Goal: Navigation & Orientation: Go to known website

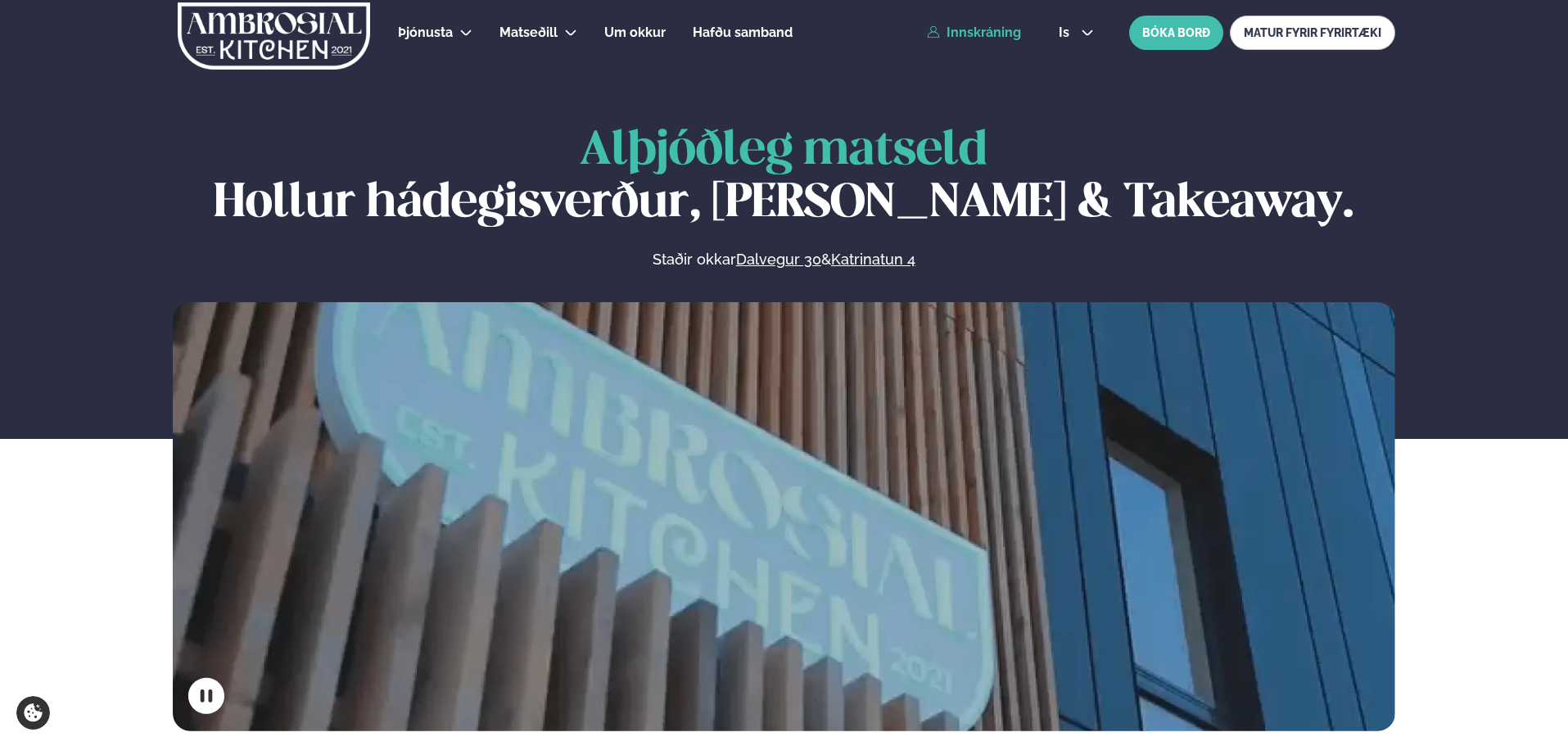
click at [981, 31] on link "Innskráning" at bounding box center [973, 32] width 94 height 15
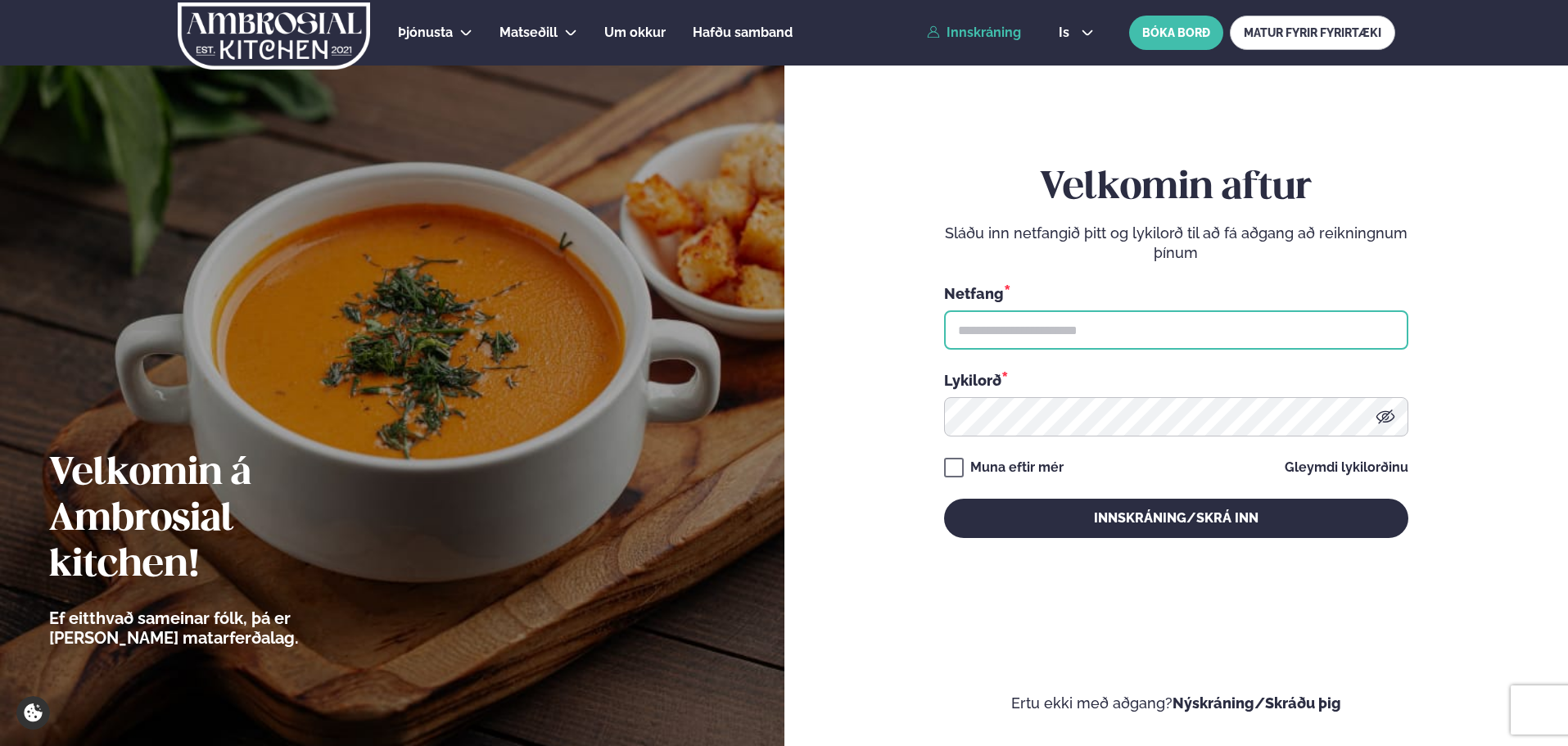
type input "**********"
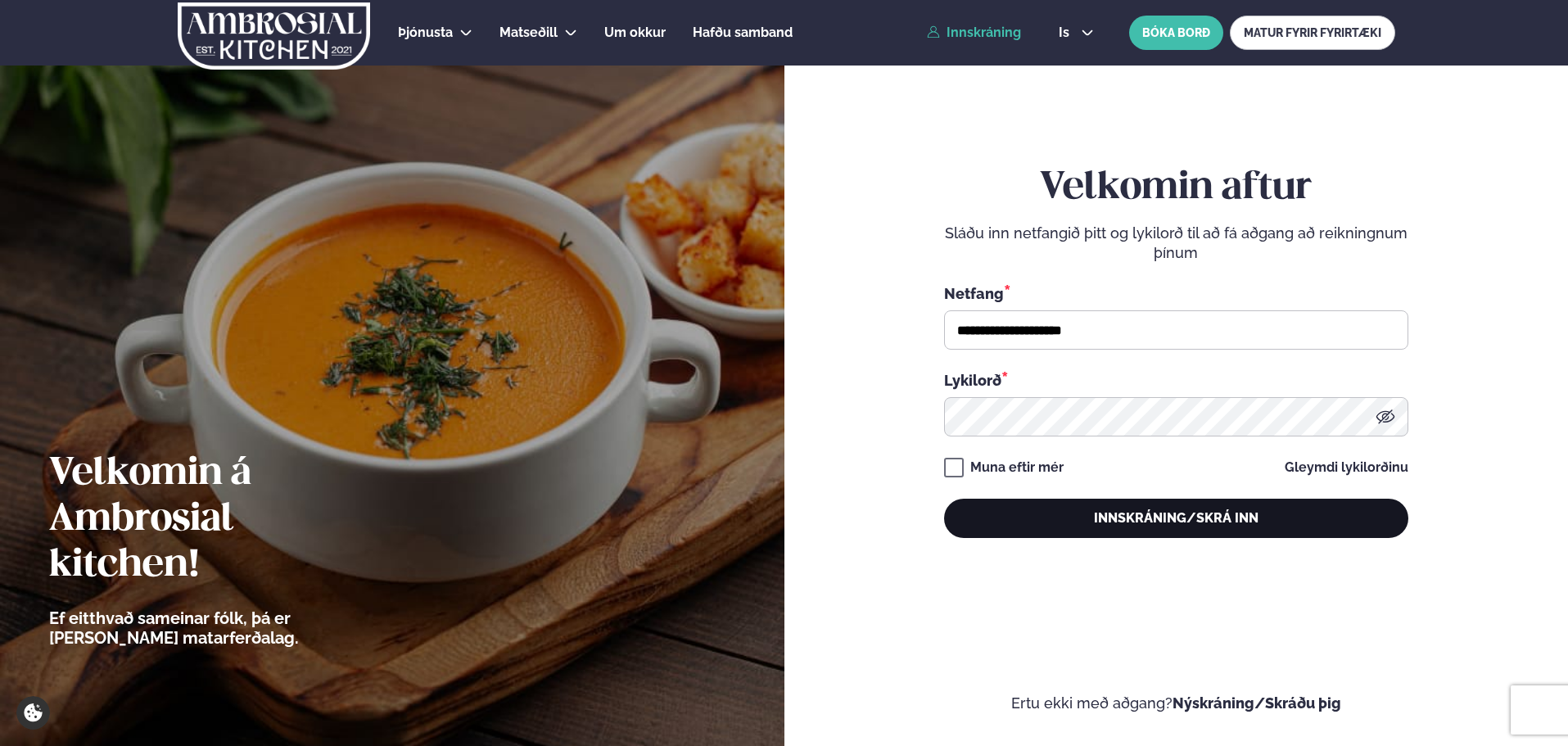
click at [1091, 519] on button "Innskráning/Skrá inn" at bounding box center [1176, 518] width 464 height 40
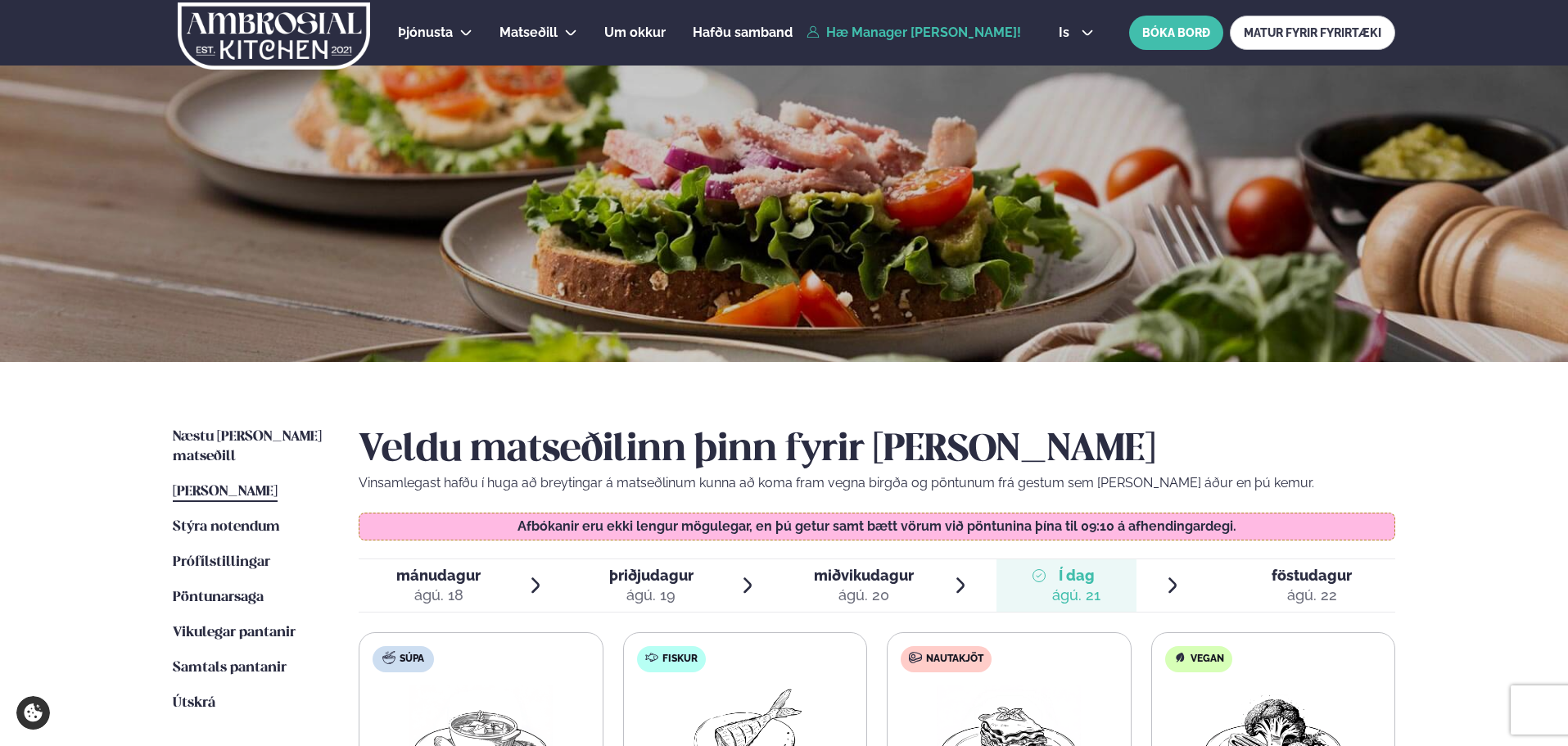
scroll to position [328, 0]
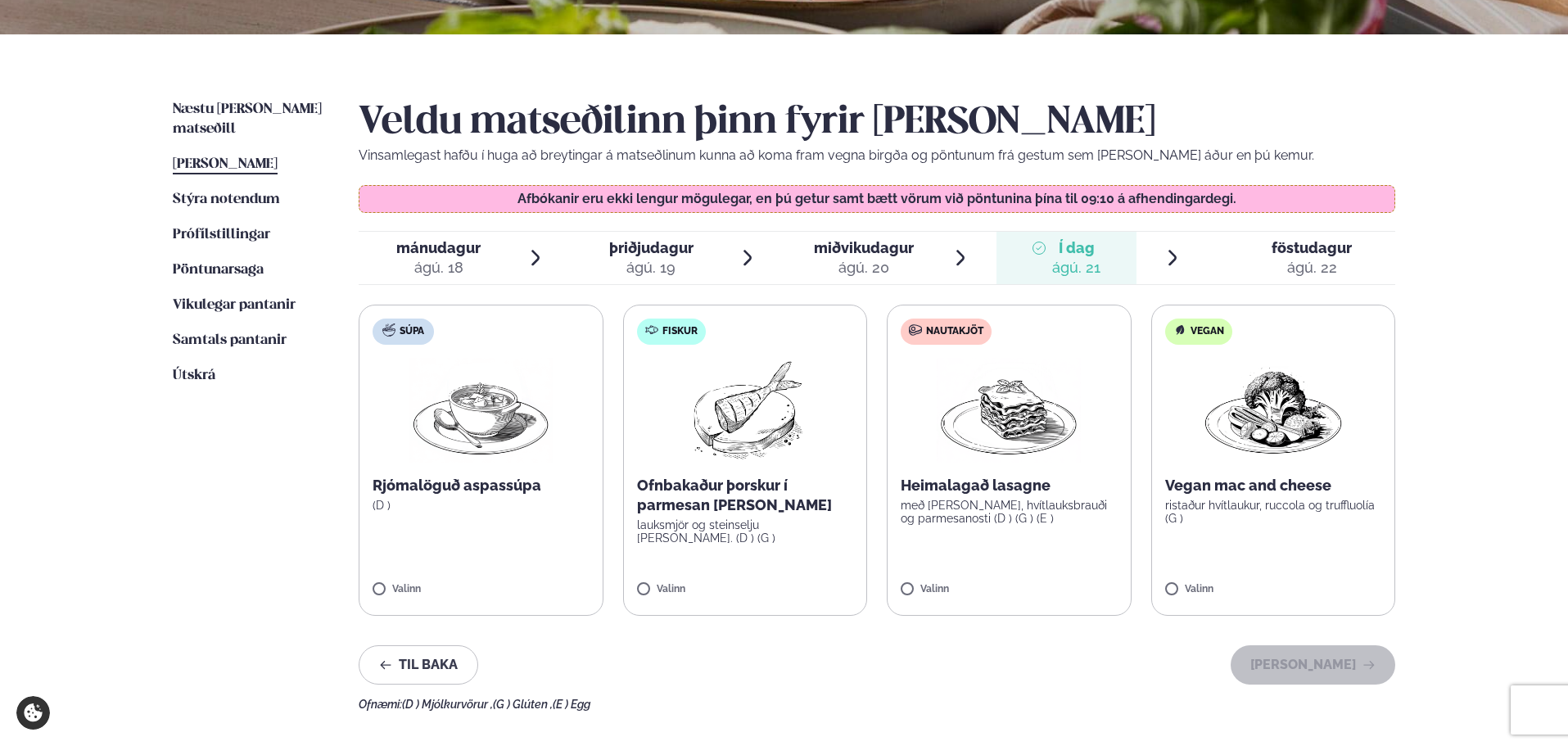
click at [910, 277] on div "ágú. 20" at bounding box center [864, 268] width 100 height 20
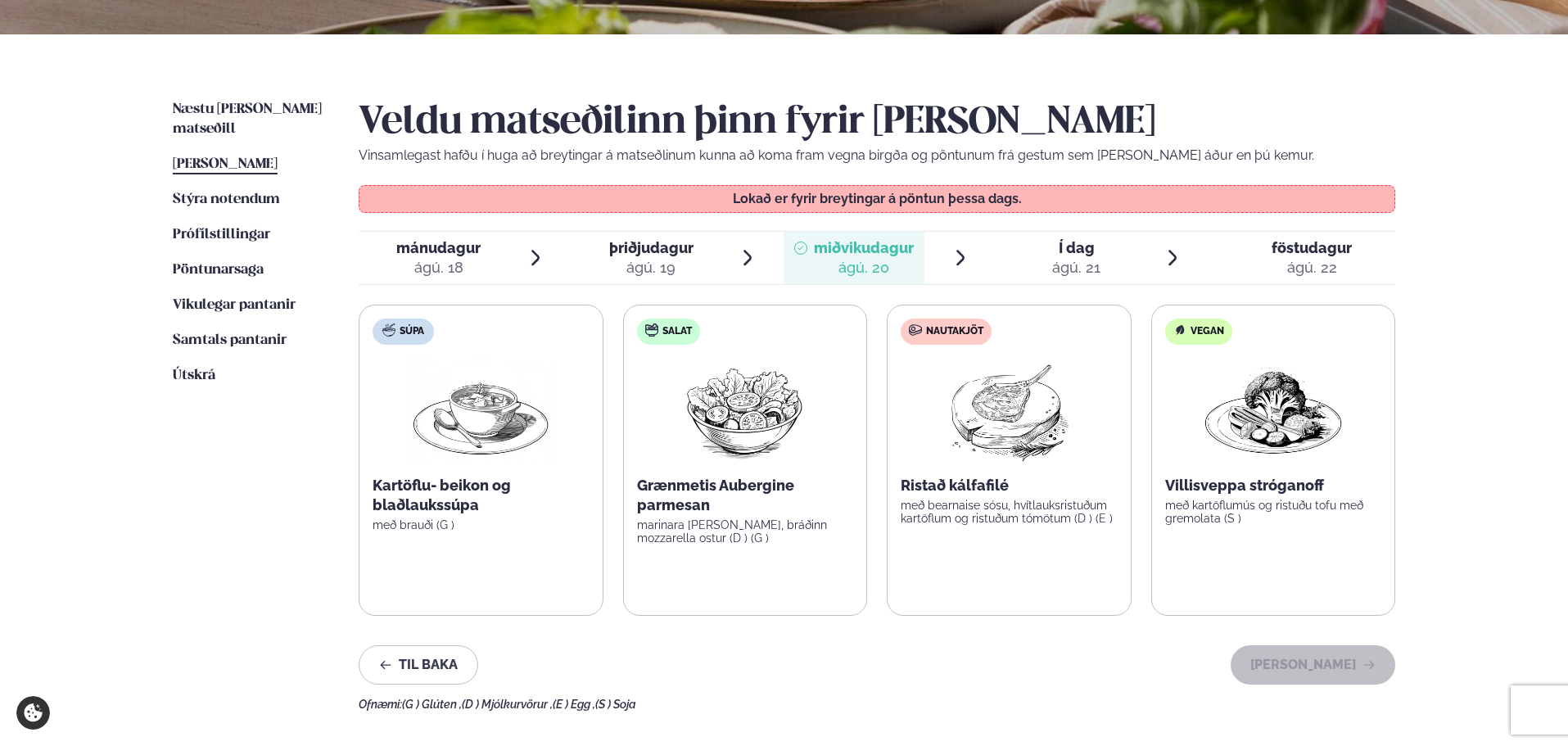
click at [686, 258] on div "ágú. 19" at bounding box center [651, 268] width 84 height 20
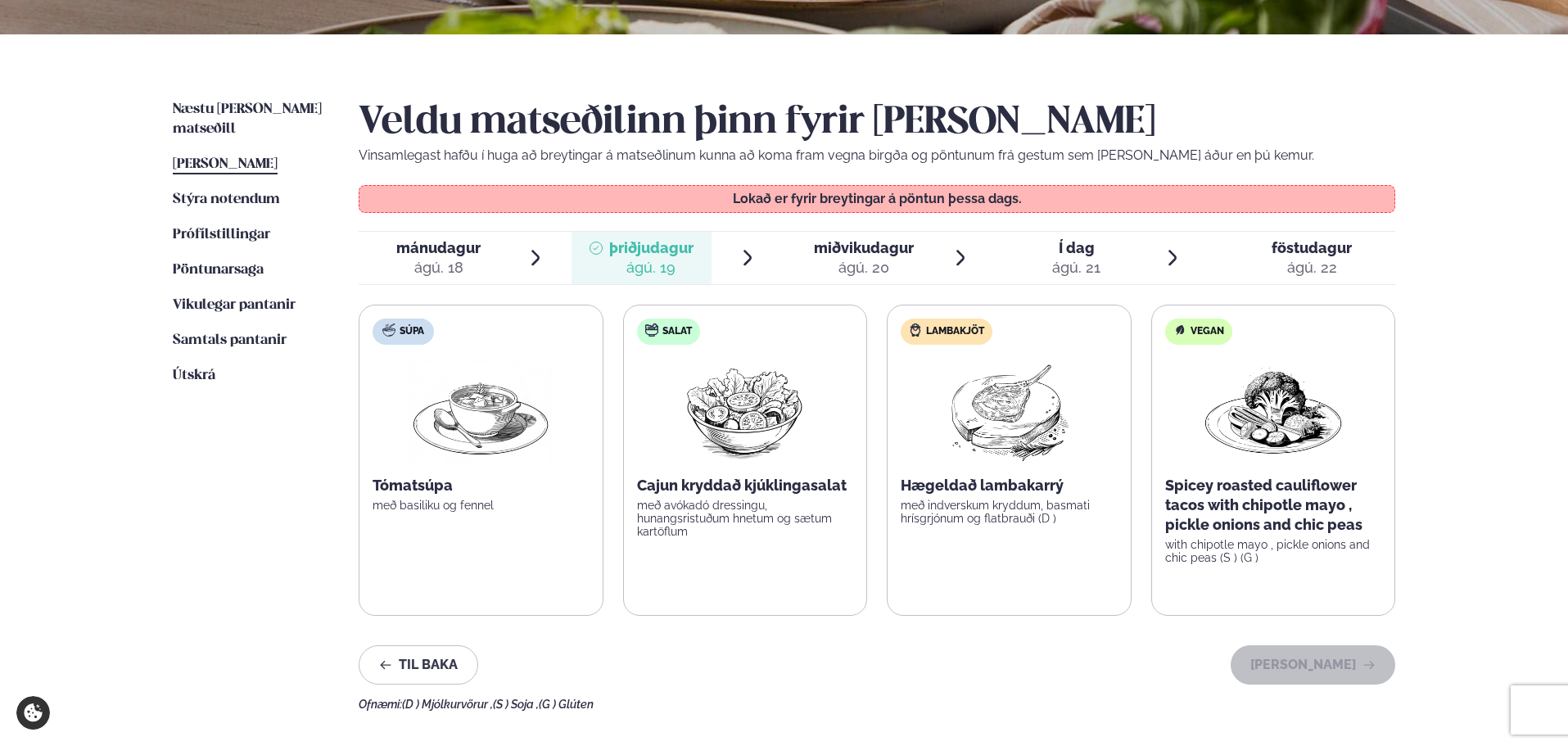
click at [506, 249] on li "mánudagur mán. ágú. 18" at bounding box center [452, 257] width 187 height 52
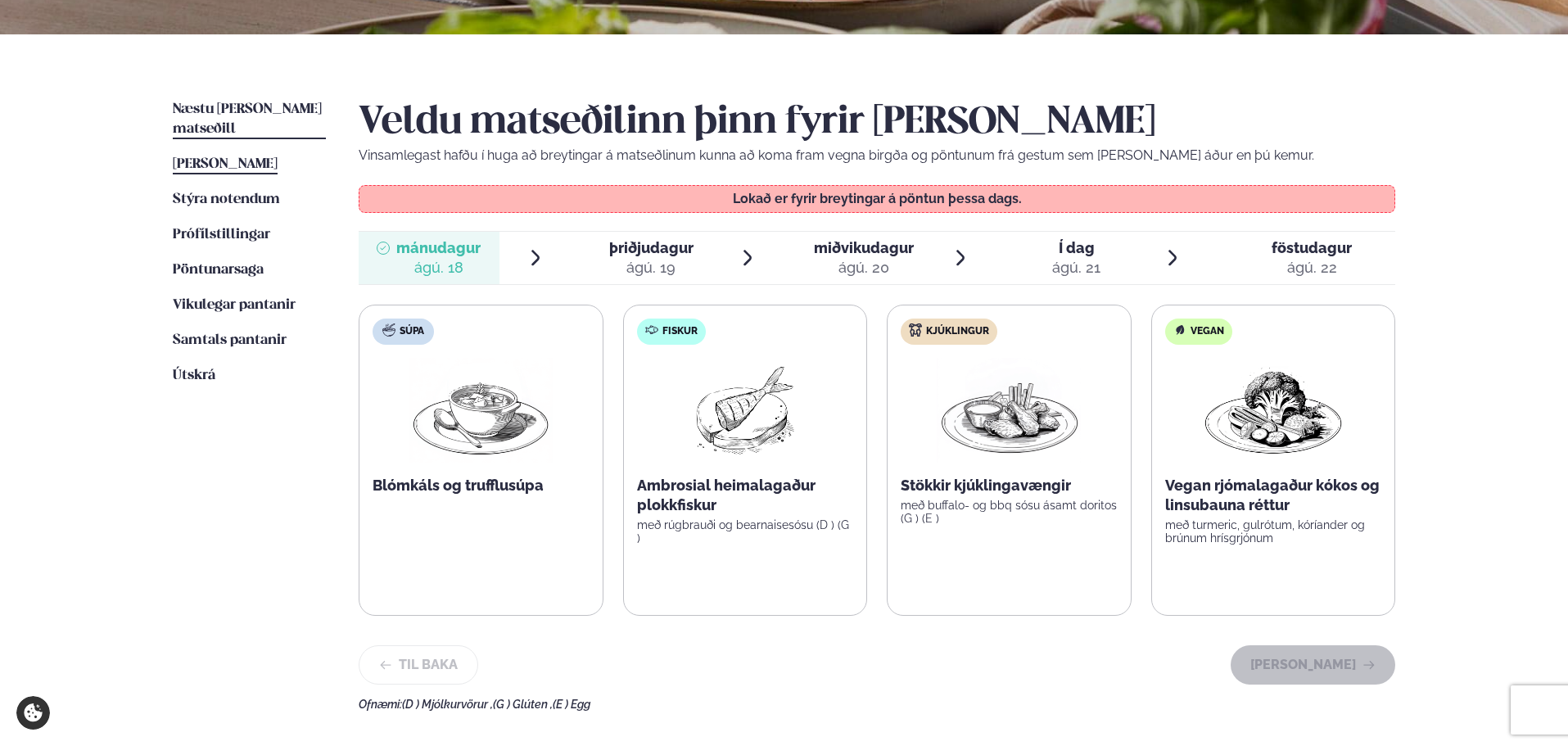
click at [244, 106] on span "Næstu [PERSON_NAME] matseðill" at bounding box center [247, 119] width 149 height 34
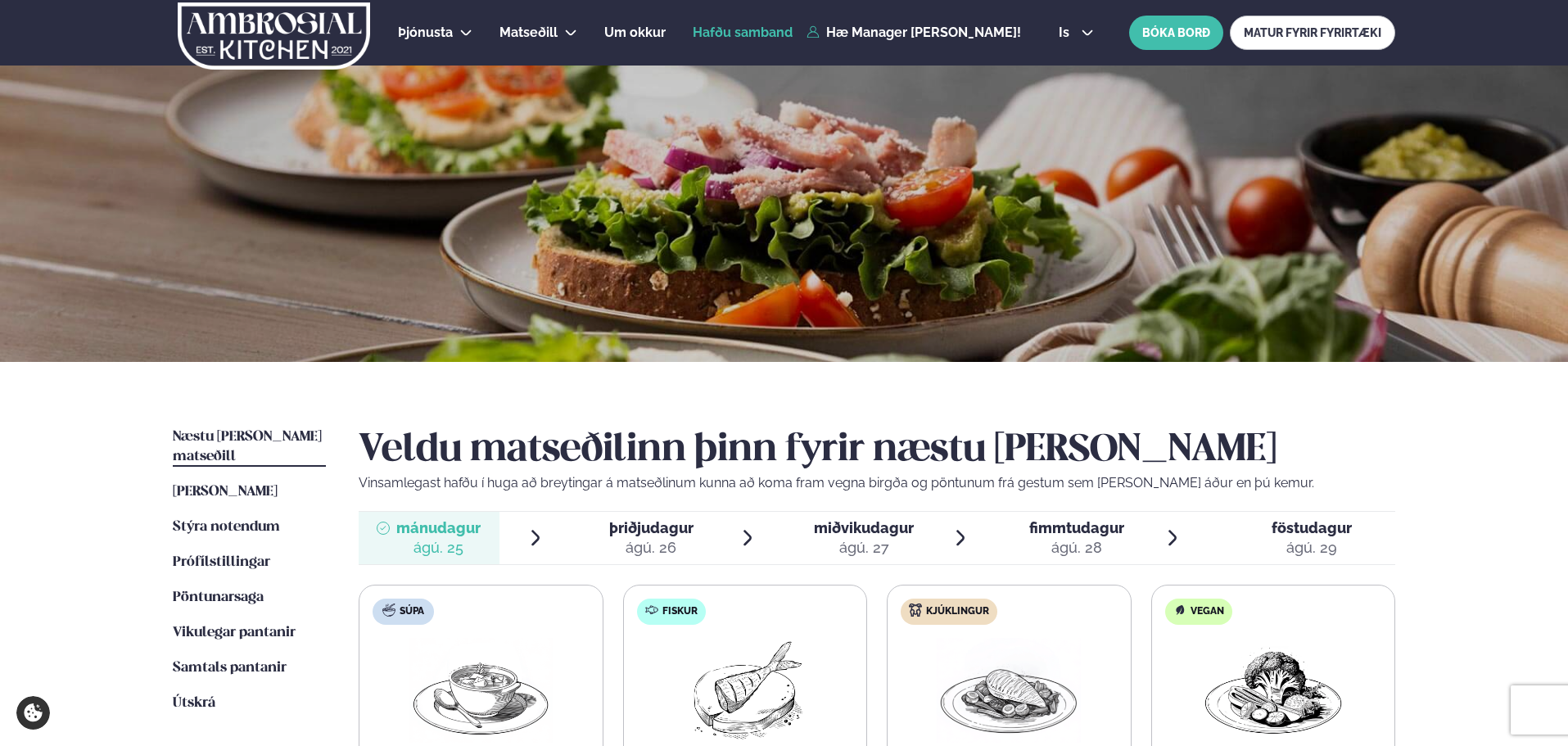
click at [765, 28] on span "Hafðu samband" at bounding box center [743, 33] width 100 height 15
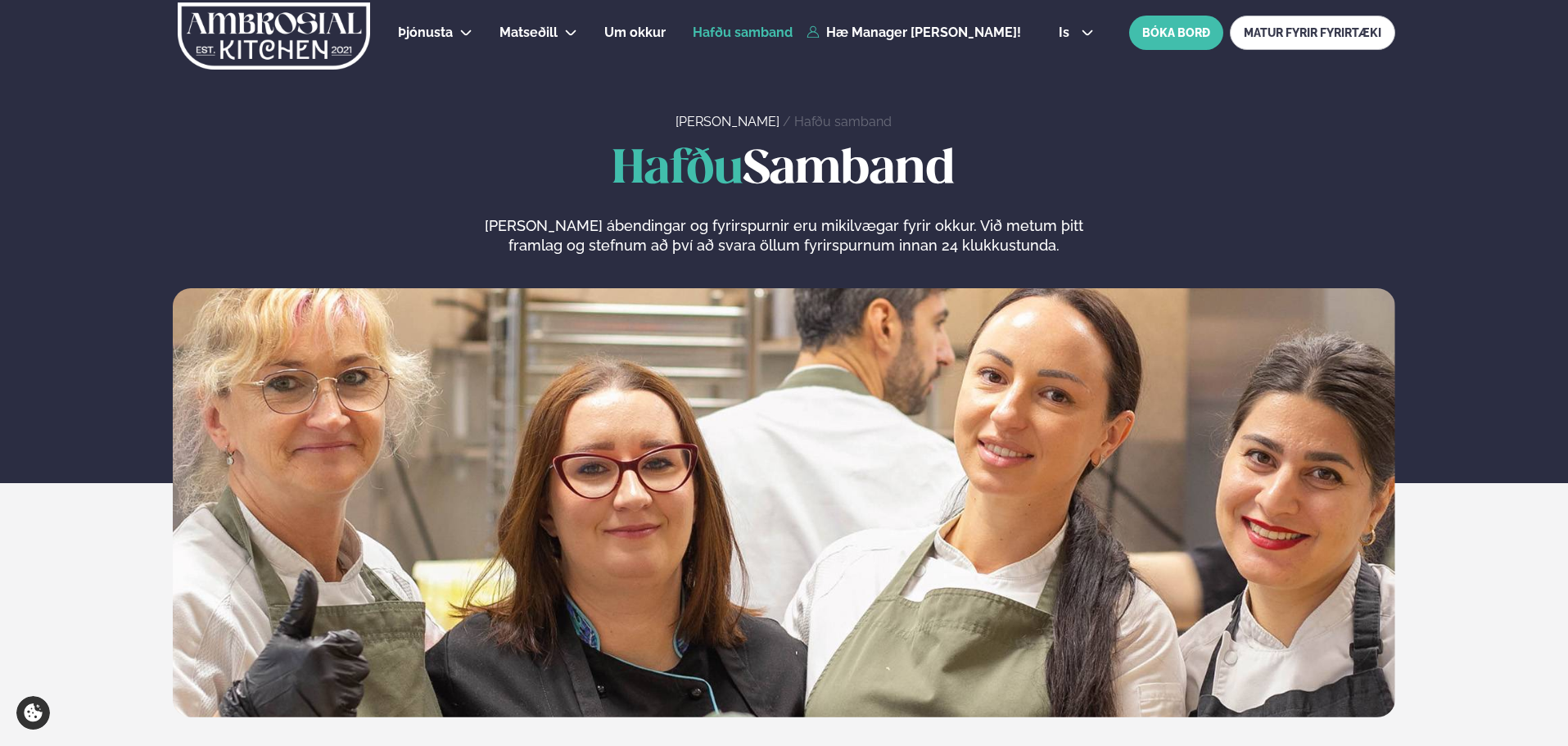
click at [294, 41] on img at bounding box center [274, 36] width 195 height 67
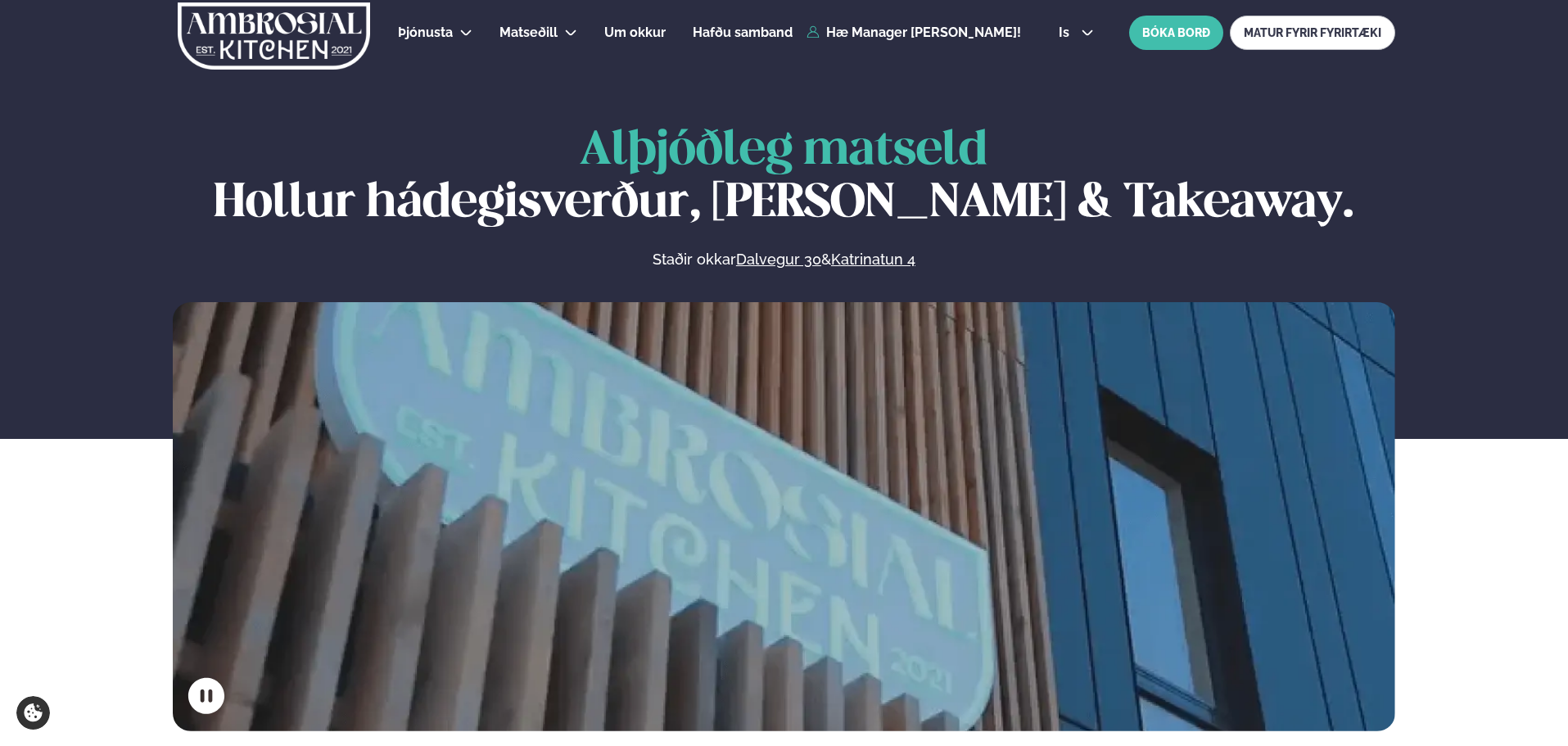
click at [1071, 42] on div "is en is BÓKA BORÐ MATUR FYRIR FYRIRTÆKI" at bounding box center [1220, 33] width 349 height 34
click at [1071, 33] on span "is" at bounding box center [1066, 32] width 15 height 13
click at [1080, 60] on link "en" at bounding box center [1076, 62] width 61 height 33
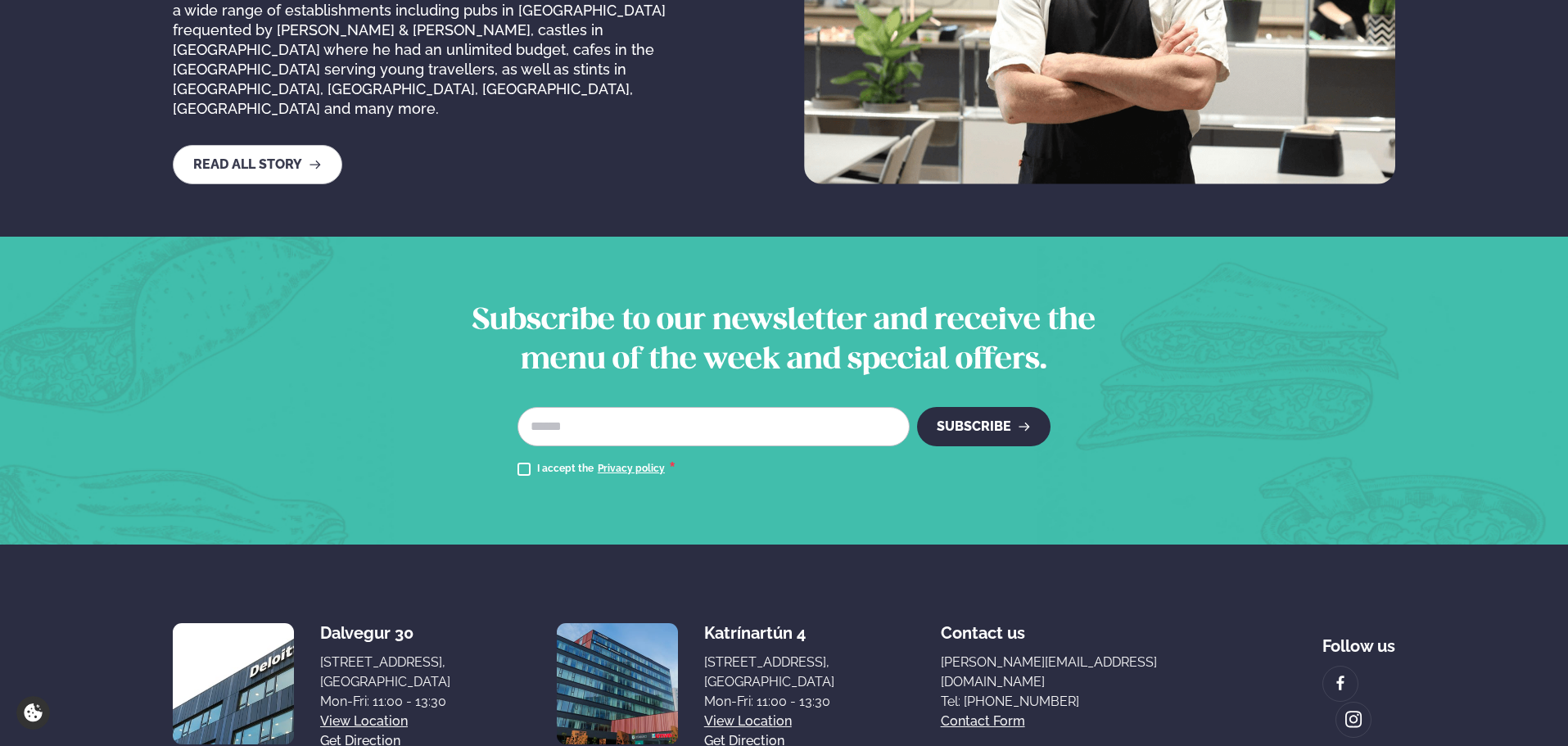
scroll to position [2893, 0]
